Goal: Book appointment/travel/reservation

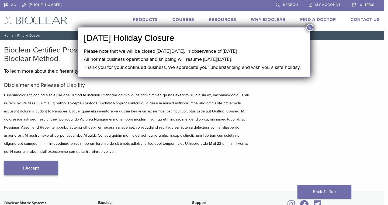
click at [49, 161] on link "I Accept" at bounding box center [31, 168] width 54 height 14
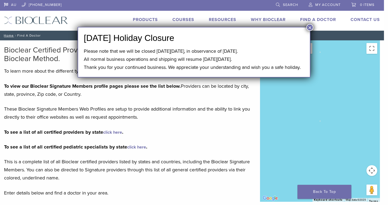
click at [312, 29] on button "×" at bounding box center [309, 27] width 7 height 7
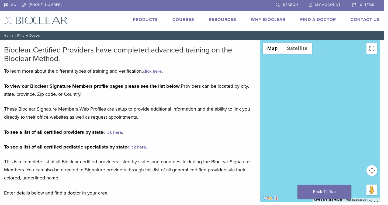
click at [320, 20] on link "Find A Doctor" at bounding box center [318, 19] width 36 height 5
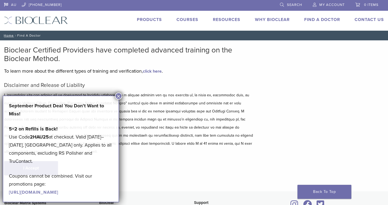
click at [52, 163] on div "September Product Deal You Don’t Want to Miss! 5+2 on Refills is Back! Use Code…" at bounding box center [61, 149] width 104 height 95
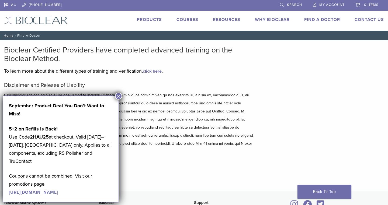
click at [120, 96] on button "×" at bounding box center [118, 96] width 7 height 7
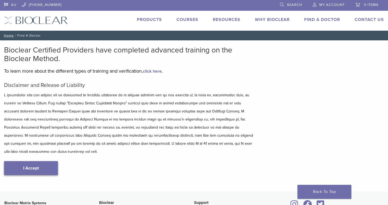
click at [43, 161] on link "I Accept" at bounding box center [31, 168] width 54 height 14
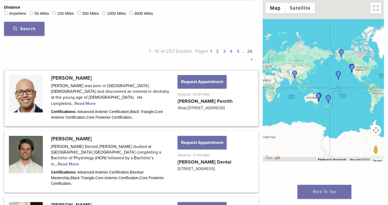
scroll to position [231, 0]
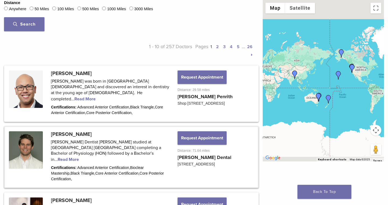
click at [120, 153] on link at bounding box center [131, 157] width 253 height 61
click at [120, 152] on link at bounding box center [131, 157] width 253 height 61
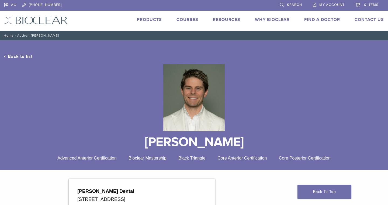
click at [12, 57] on link "< Back to list" at bounding box center [18, 56] width 29 height 5
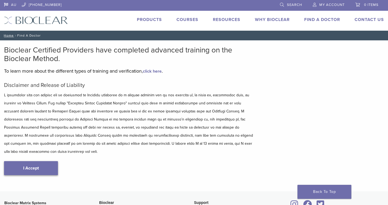
click at [26, 161] on link "I Accept" at bounding box center [31, 168] width 54 height 14
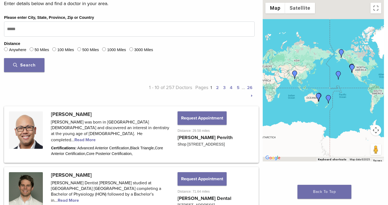
scroll to position [192, 0]
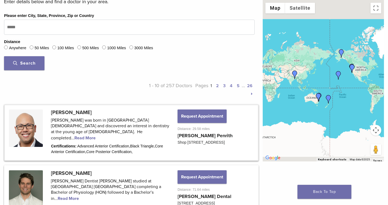
click at [107, 132] on link at bounding box center [131, 132] width 253 height 55
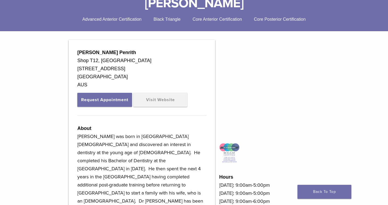
scroll to position [113, 0]
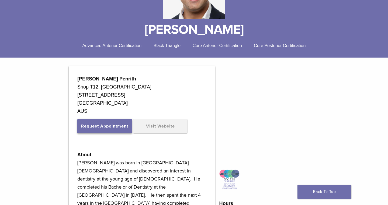
click at [109, 128] on button "Request Appointment" at bounding box center [104, 126] width 55 height 14
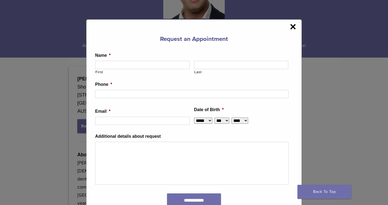
click at [292, 28] on span "×" at bounding box center [293, 26] width 6 height 11
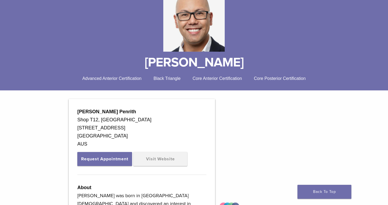
scroll to position [0, 0]
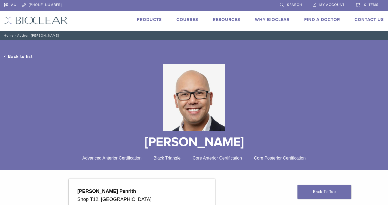
click at [14, 57] on link "< Back to list" at bounding box center [18, 56] width 29 height 5
